Goal: Use online tool/utility

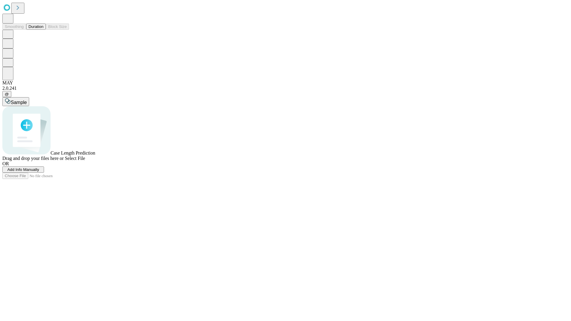
click at [43, 30] on button "Duration" at bounding box center [36, 27] width 20 height 6
click at [85, 161] on span "Select File" at bounding box center [75, 158] width 20 height 5
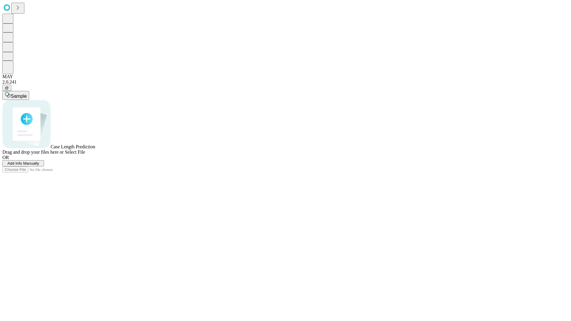
click at [85, 155] on span "Select File" at bounding box center [75, 152] width 20 height 5
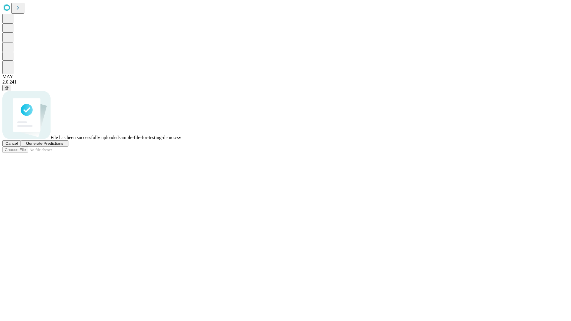
click at [63, 146] on span "Generate Predictions" at bounding box center [44, 143] width 37 height 4
